Goal: Task Accomplishment & Management: Manage account settings

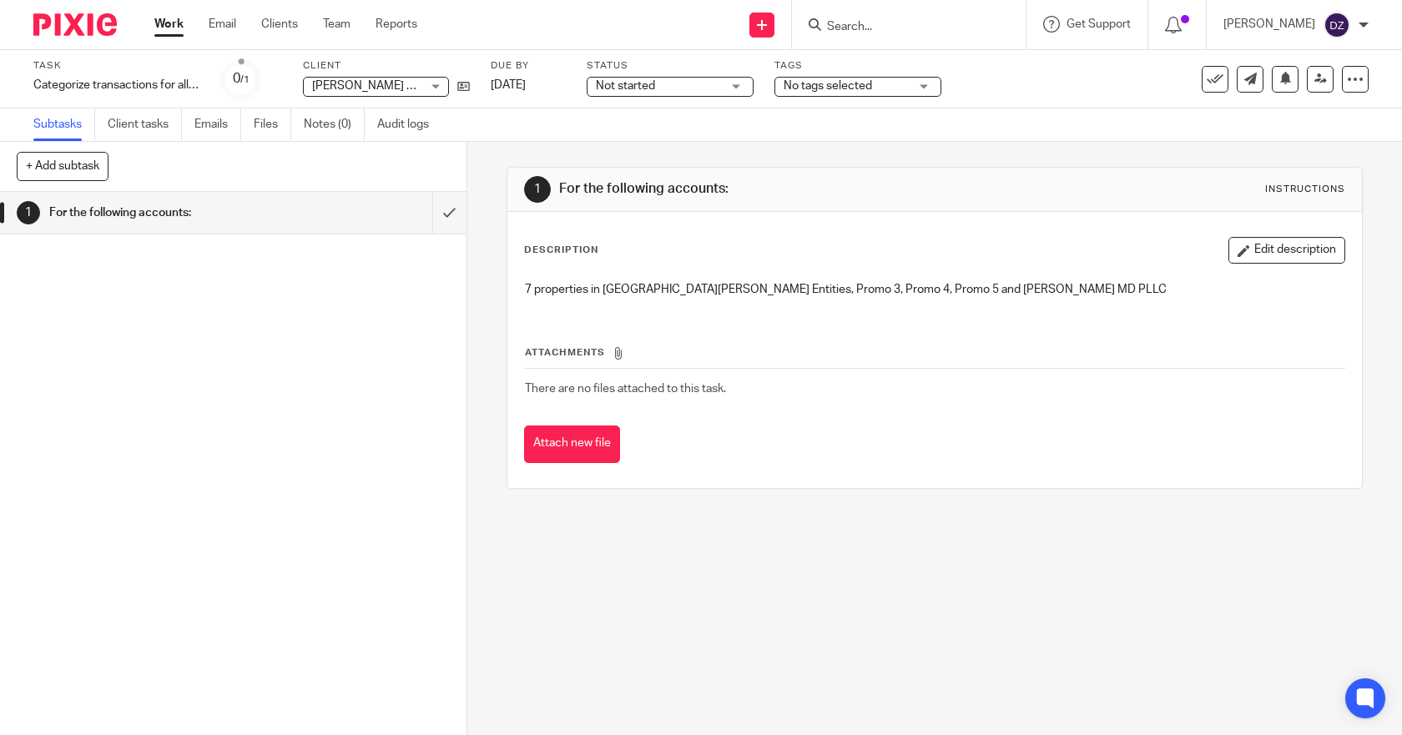
click at [173, 23] on link "Work" at bounding box center [168, 24] width 29 height 17
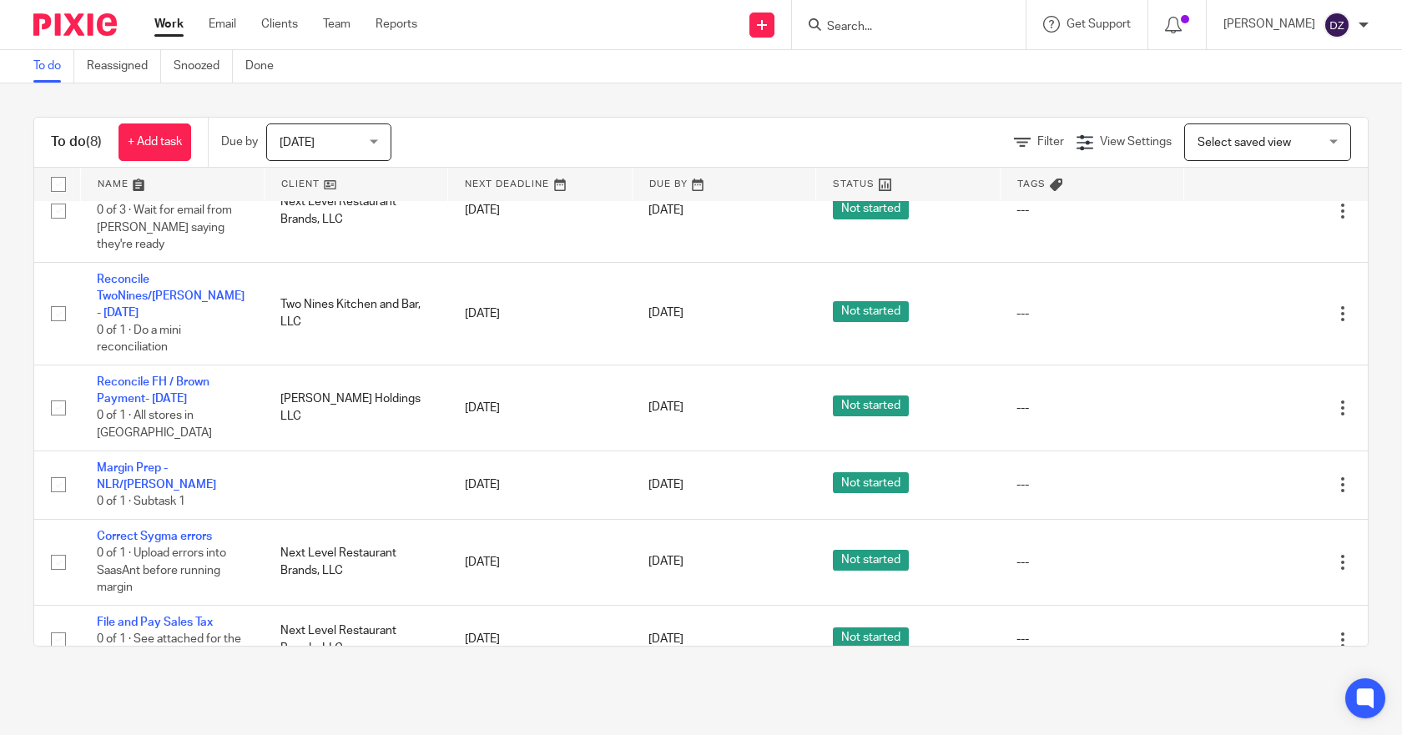
scroll to position [215, 0]
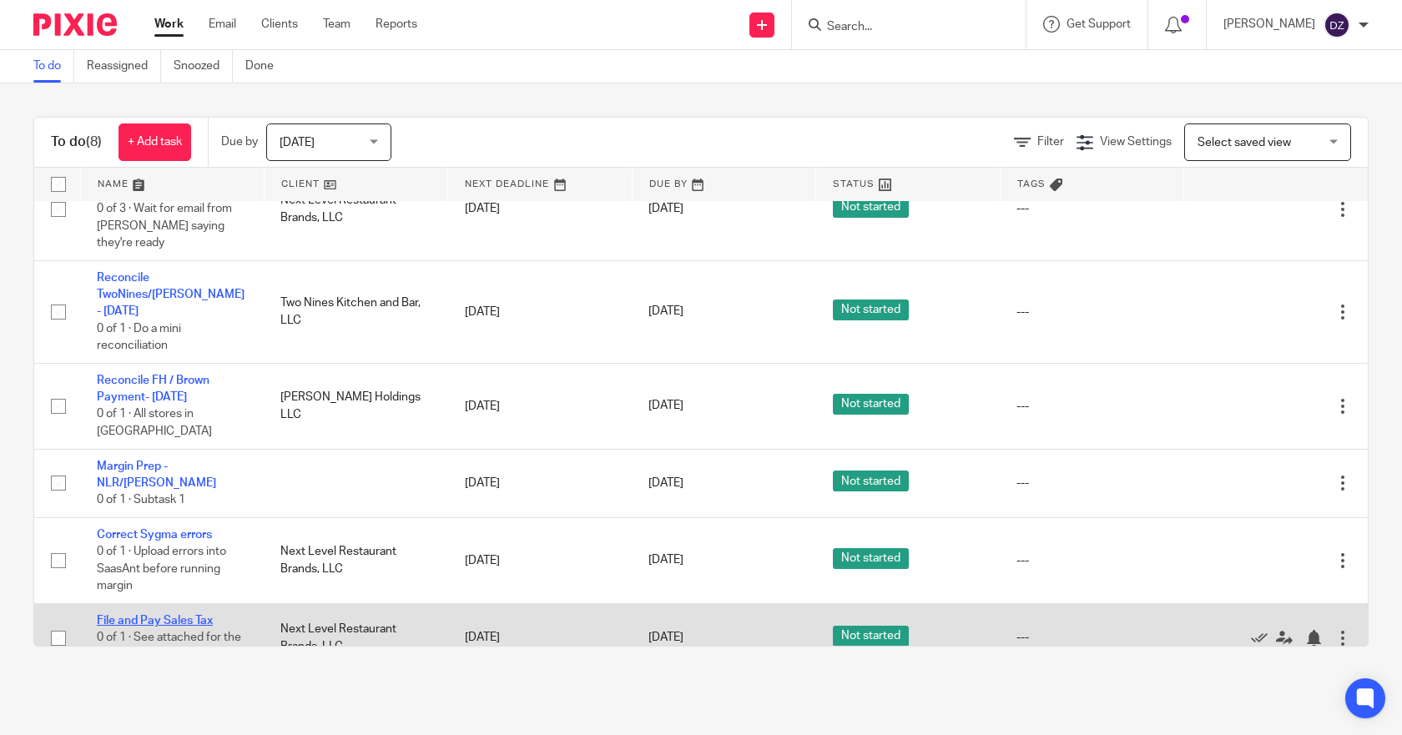
click at [181, 615] on link "File and Pay Sales Tax" at bounding box center [155, 621] width 116 height 12
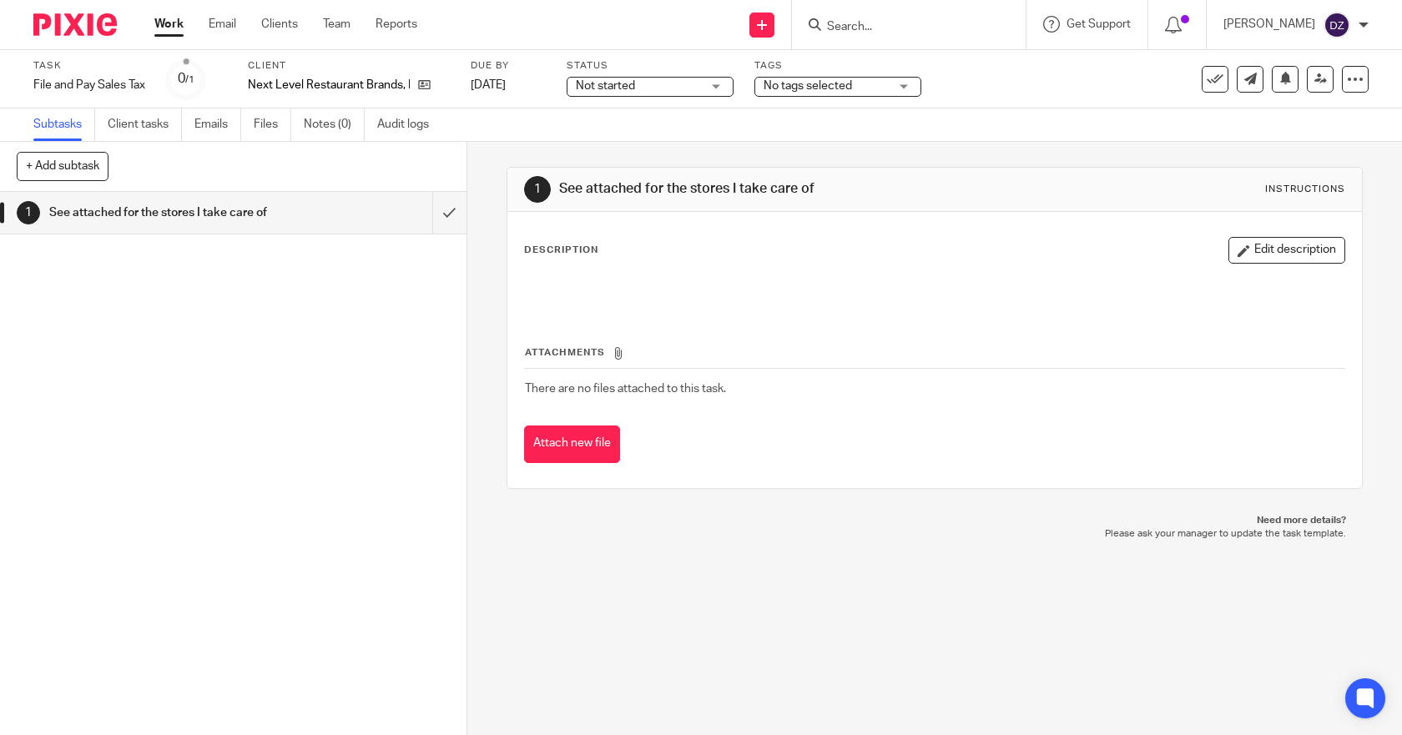
click at [174, 23] on link "Work" at bounding box center [168, 24] width 29 height 17
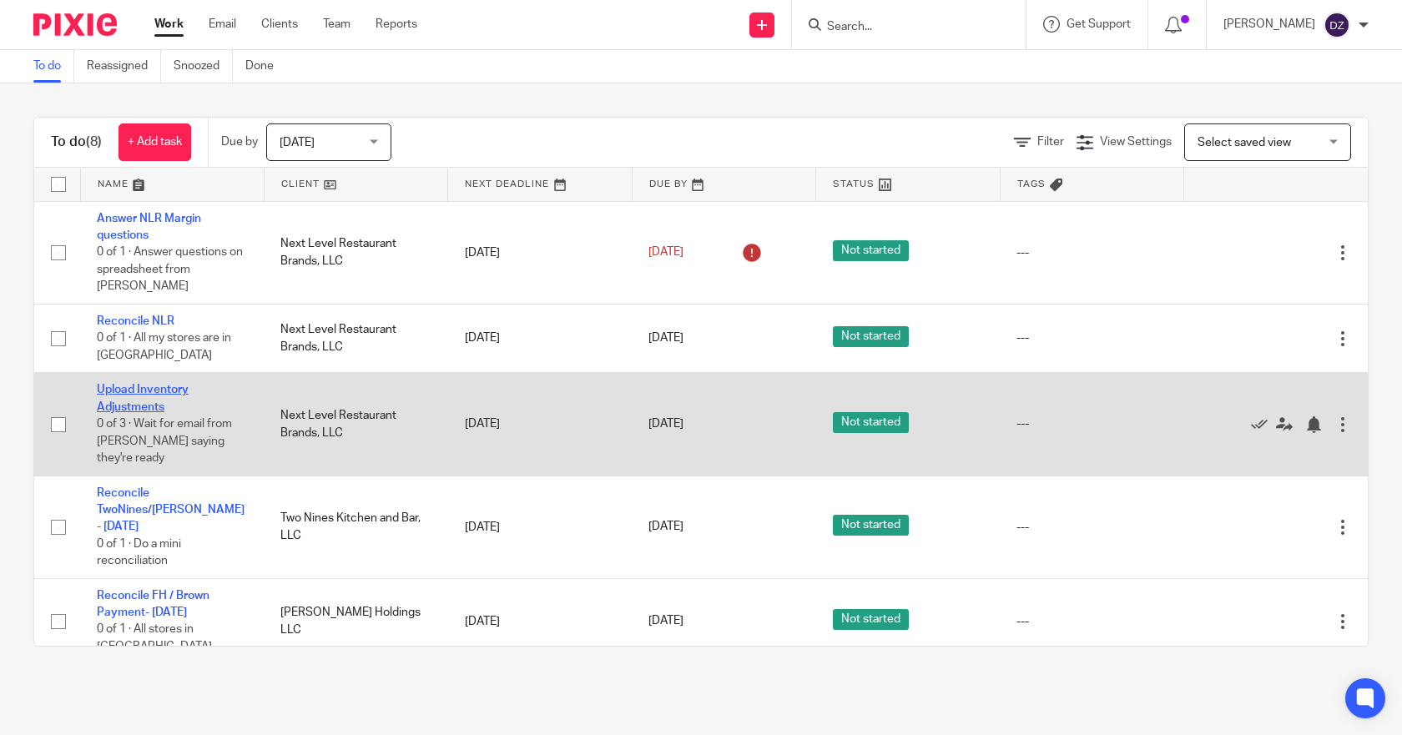
scroll to position [215, 0]
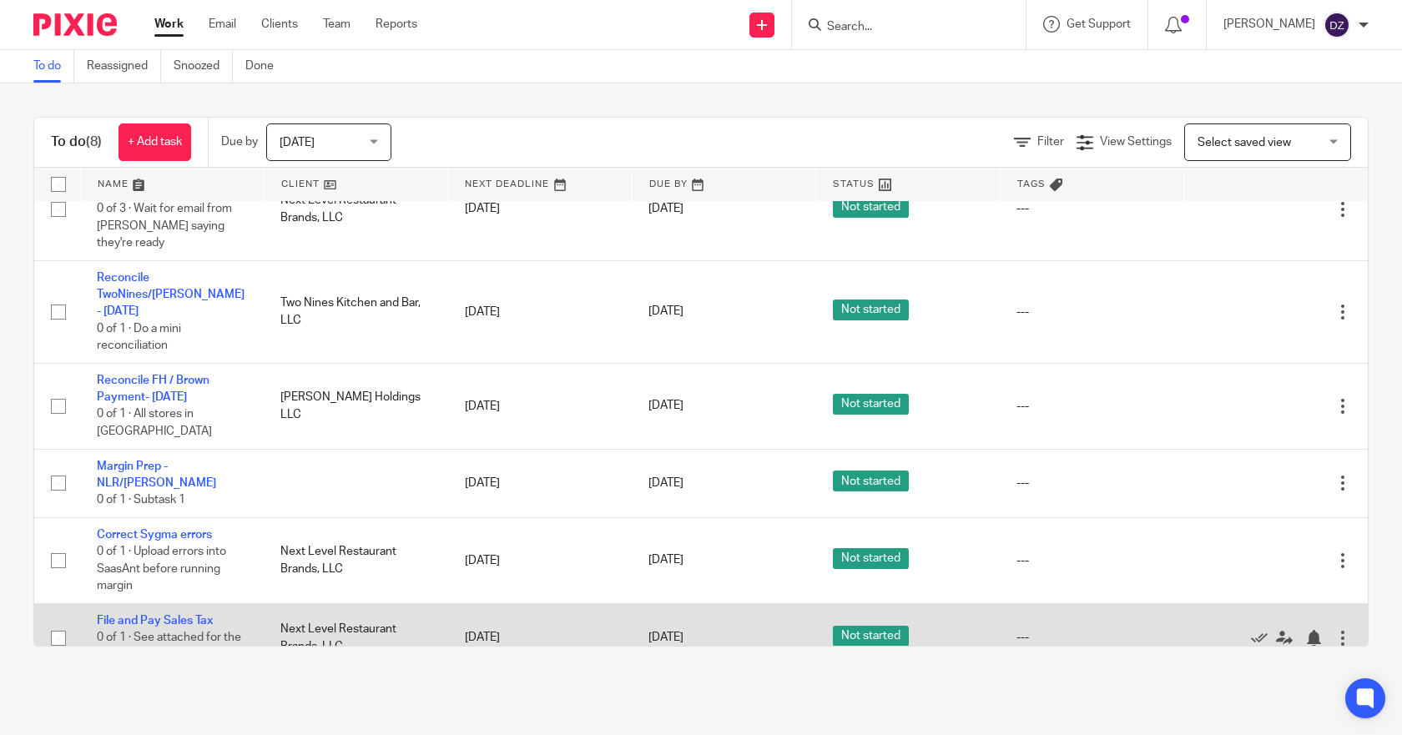
click at [1335, 630] on div at bounding box center [1343, 638] width 17 height 17
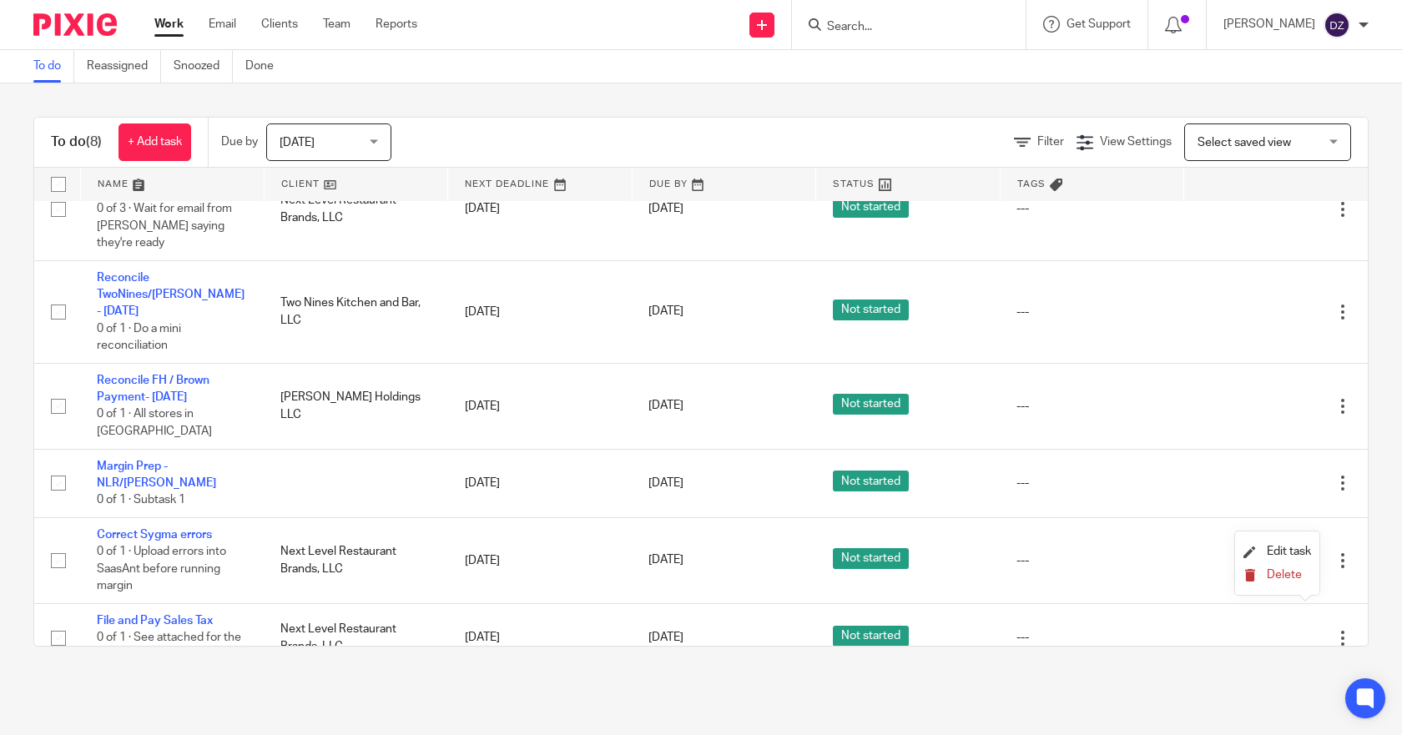
click at [1285, 571] on span "Delete" at bounding box center [1284, 575] width 35 height 12
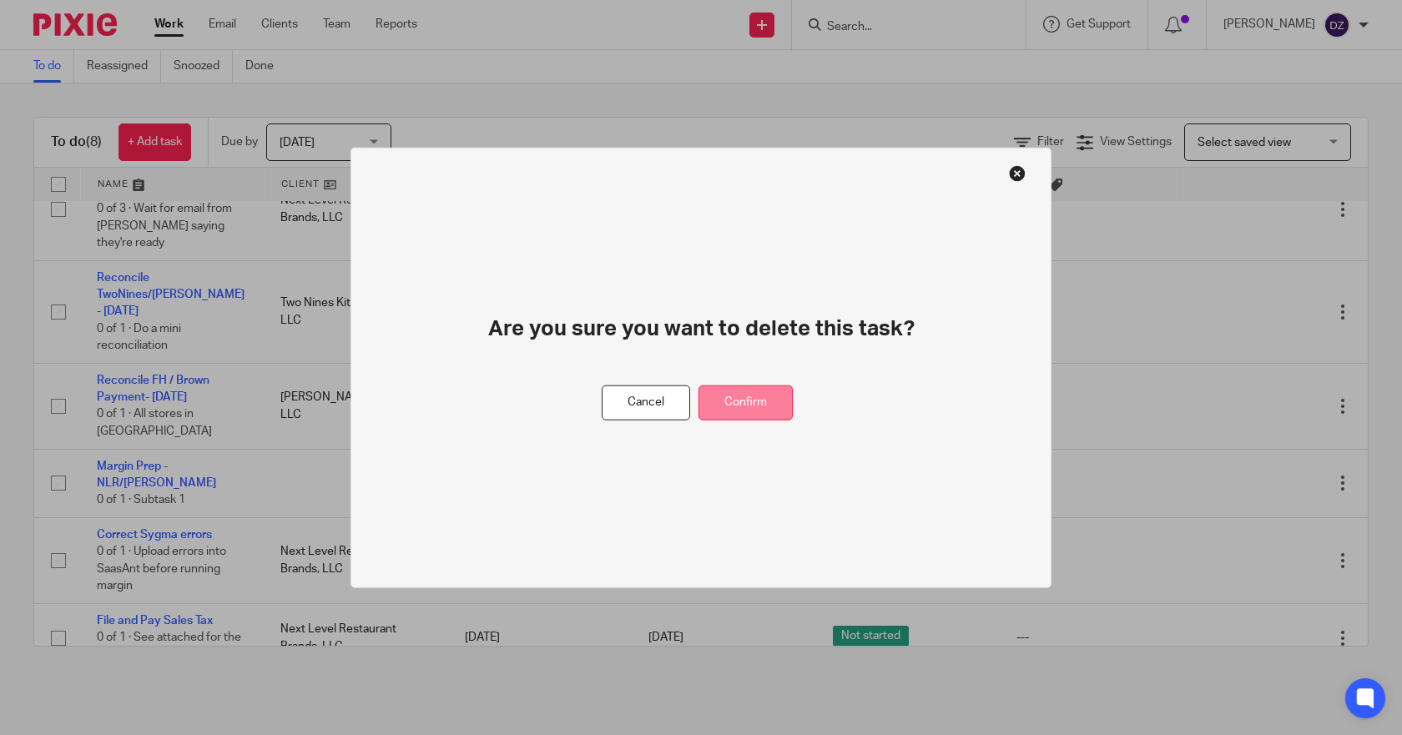
click at [754, 400] on button "Confirm" at bounding box center [746, 403] width 94 height 36
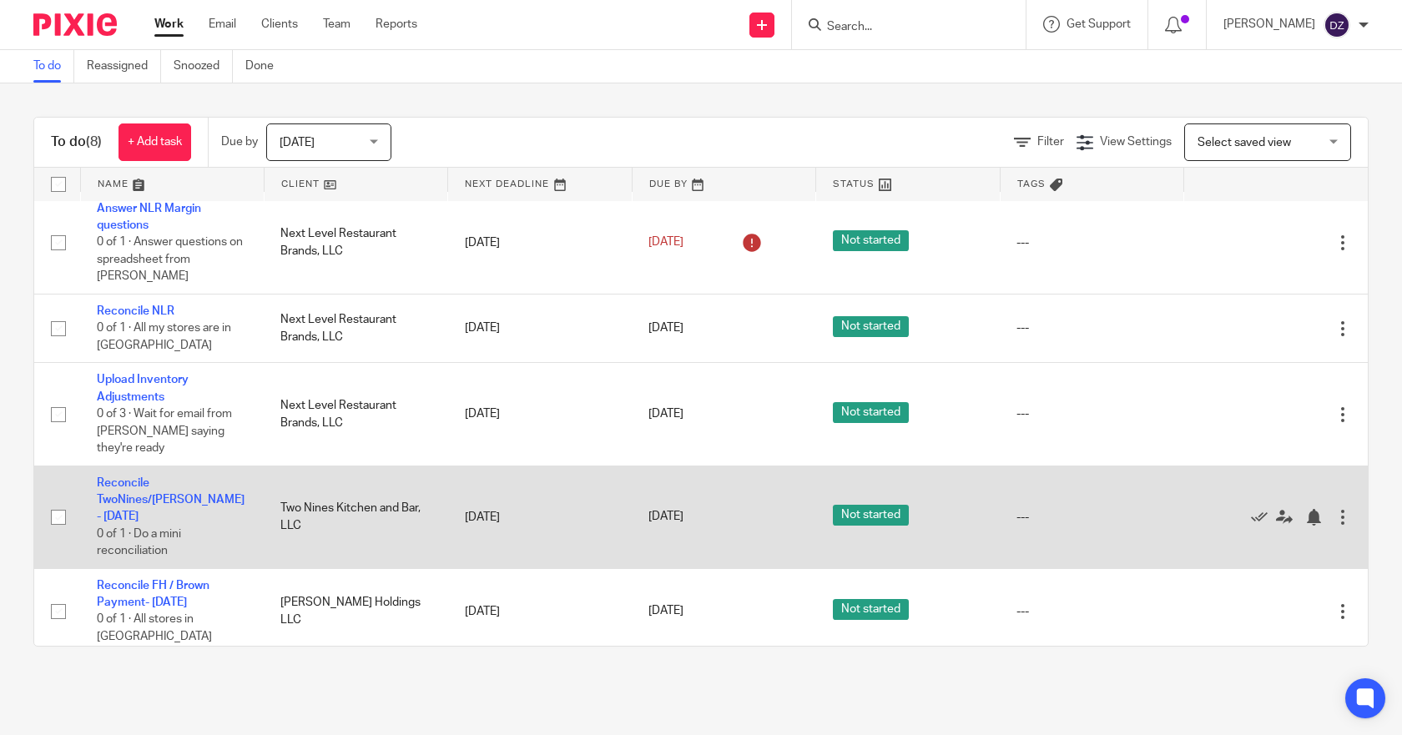
scroll to position [0, 0]
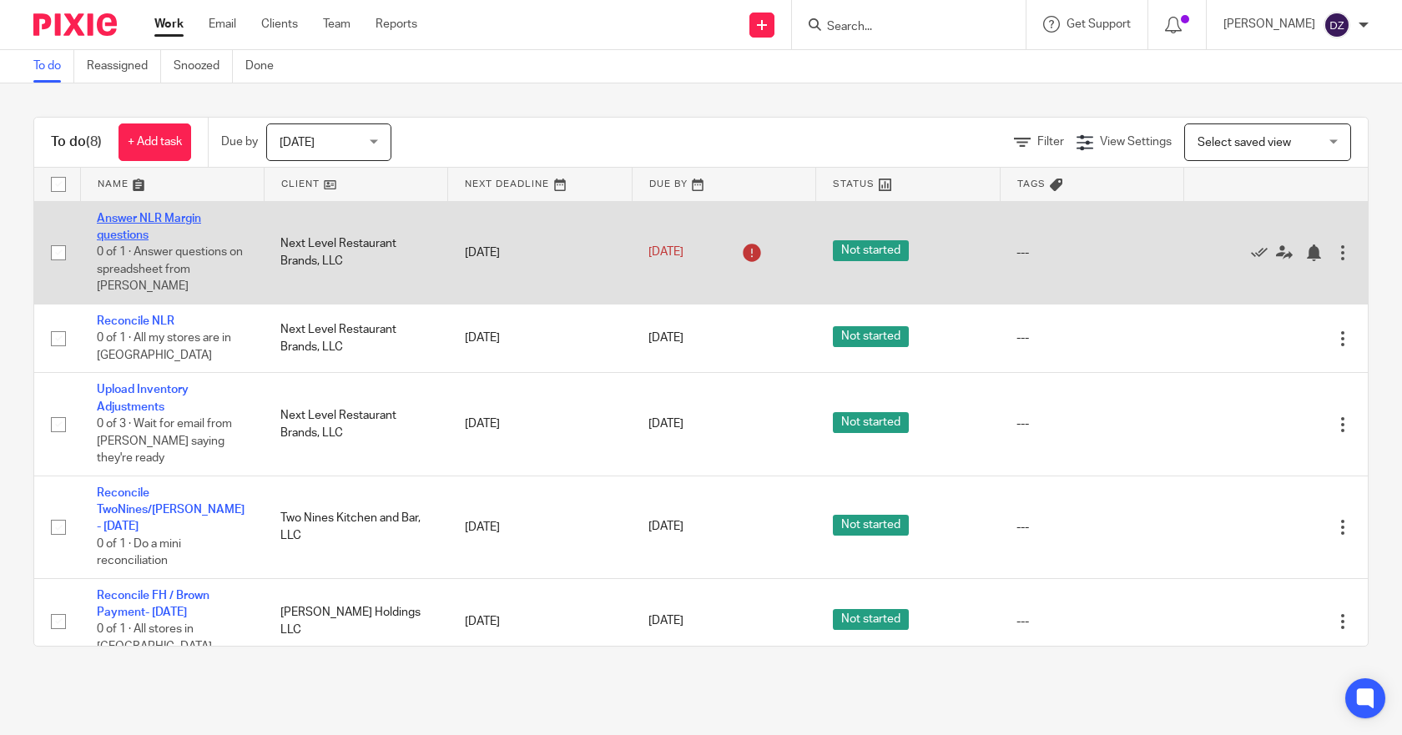
click at [131, 222] on link "Answer NLR Margin questions" at bounding box center [149, 227] width 104 height 28
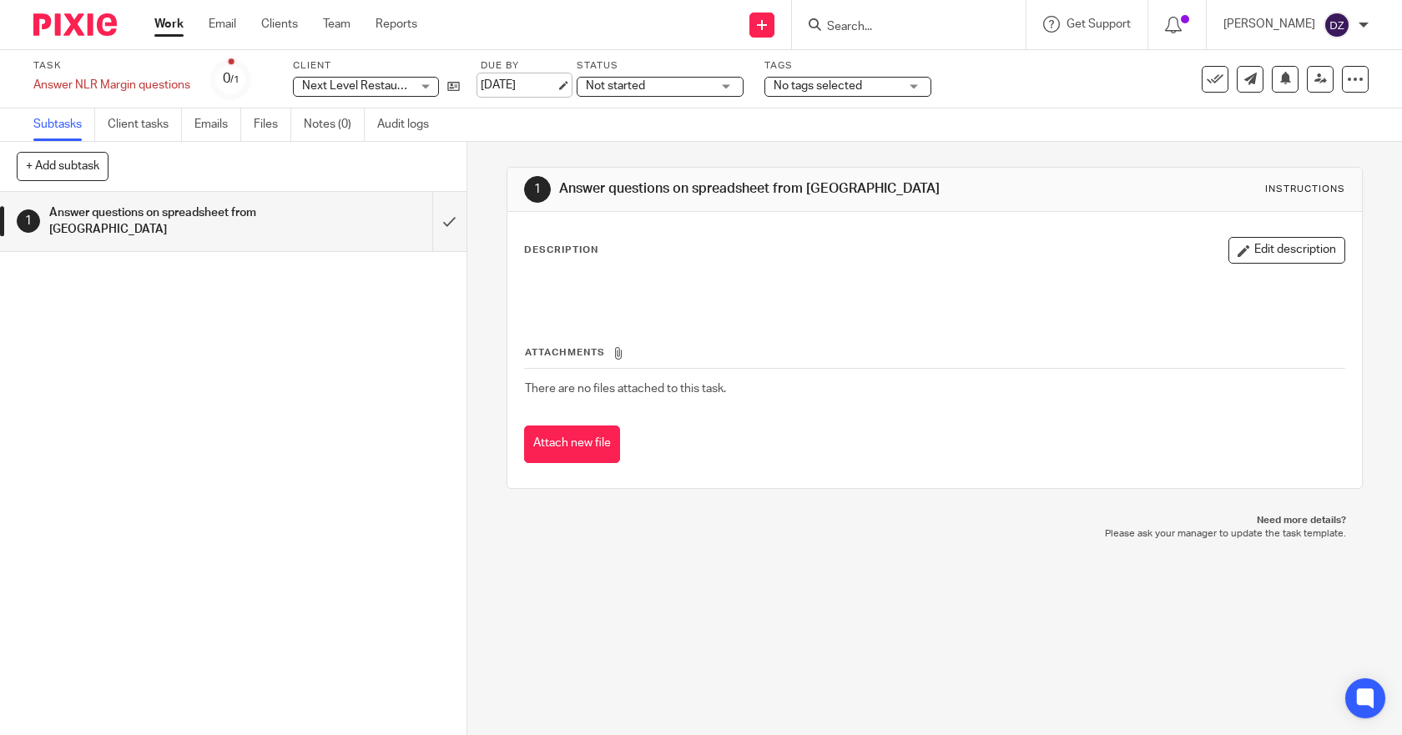
click at [527, 82] on link "[DATE]" at bounding box center [518, 86] width 75 height 18
click at [173, 23] on link "Work" at bounding box center [168, 24] width 29 height 17
